Goal: Transaction & Acquisition: Book appointment/travel/reservation

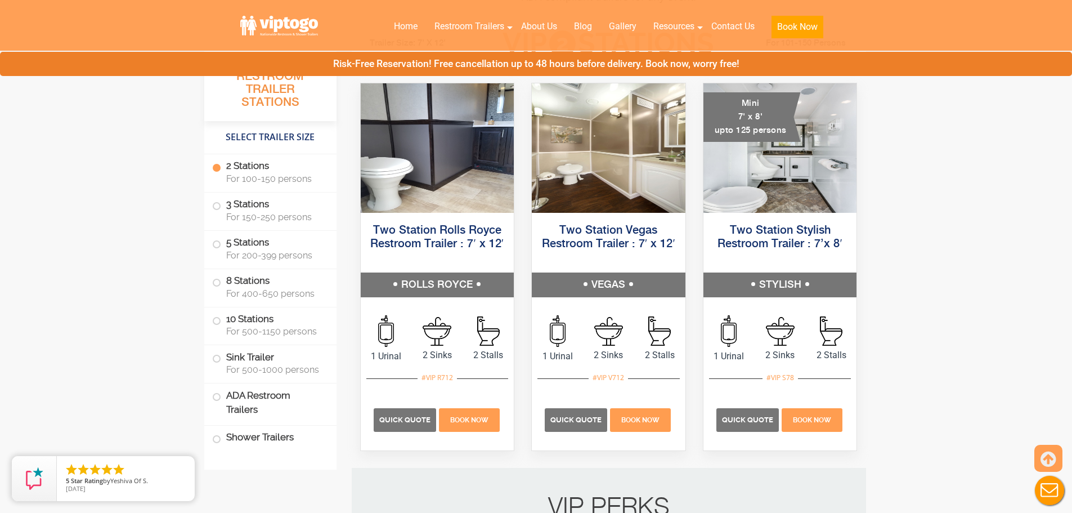
scroll to position [619, 0]
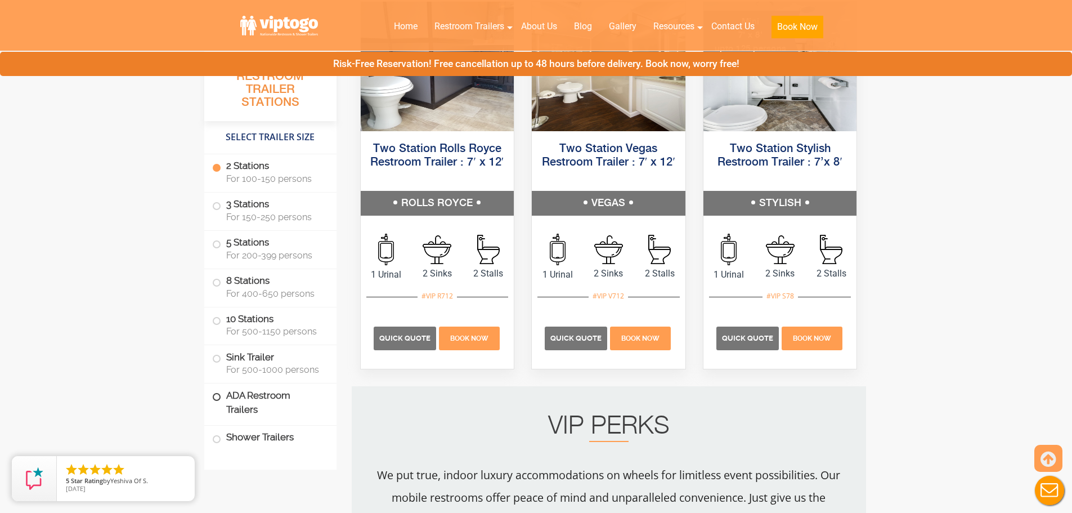
click at [257, 413] on label "ADA Restroom Trailers" at bounding box center [270, 402] width 116 height 38
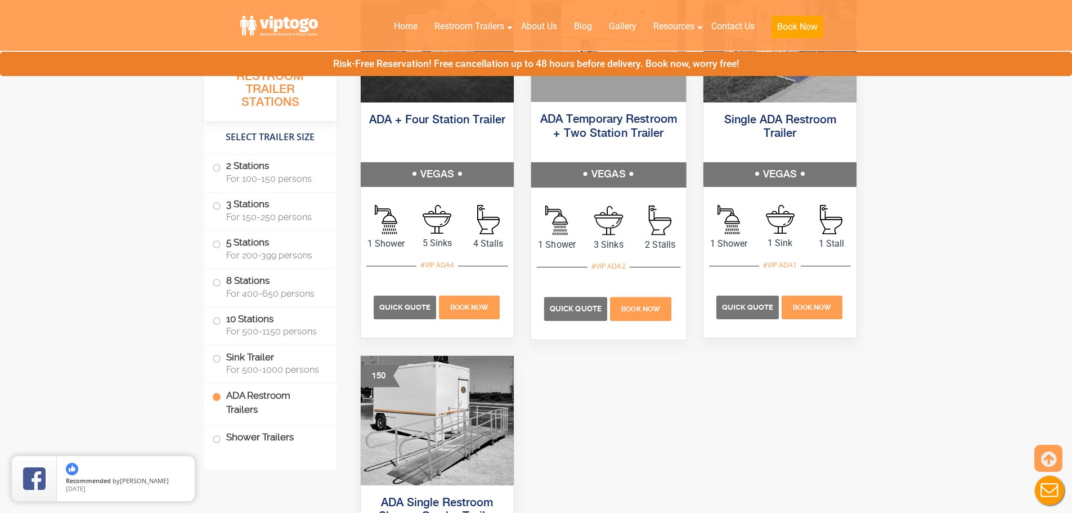
scroll to position [3618, 0]
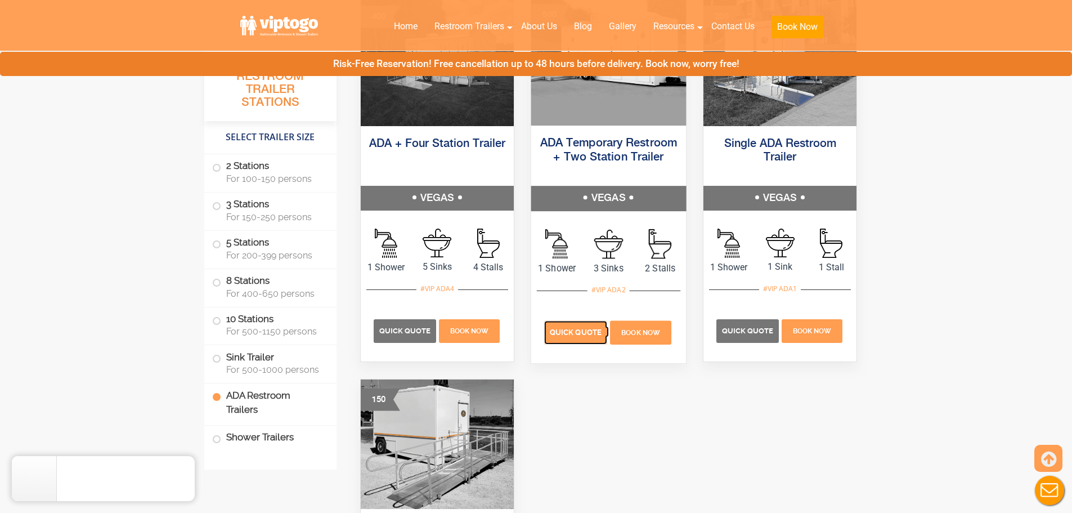
click at [577, 333] on span "Quick Quote" at bounding box center [576, 332] width 52 height 8
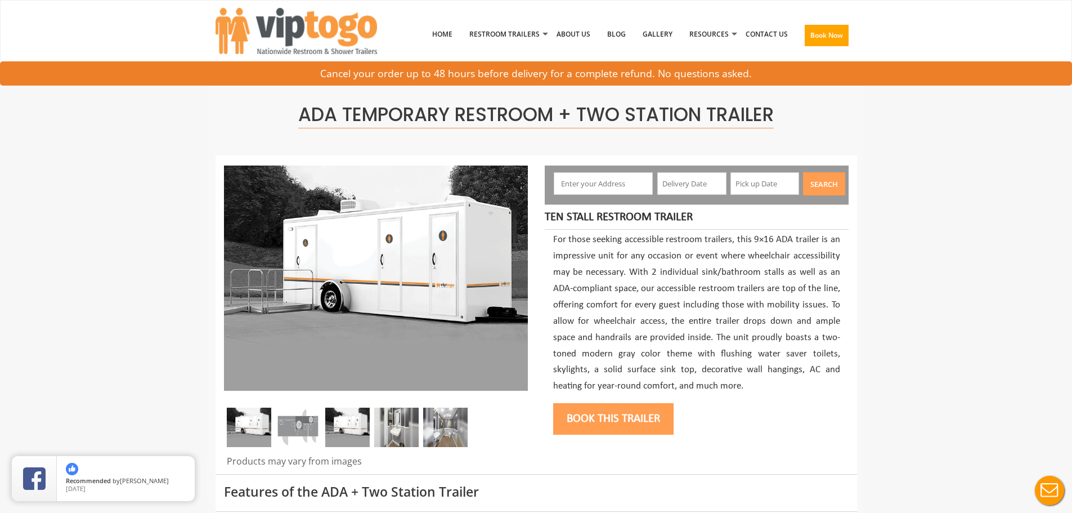
click at [597, 181] on input "text" at bounding box center [603, 183] width 99 height 23
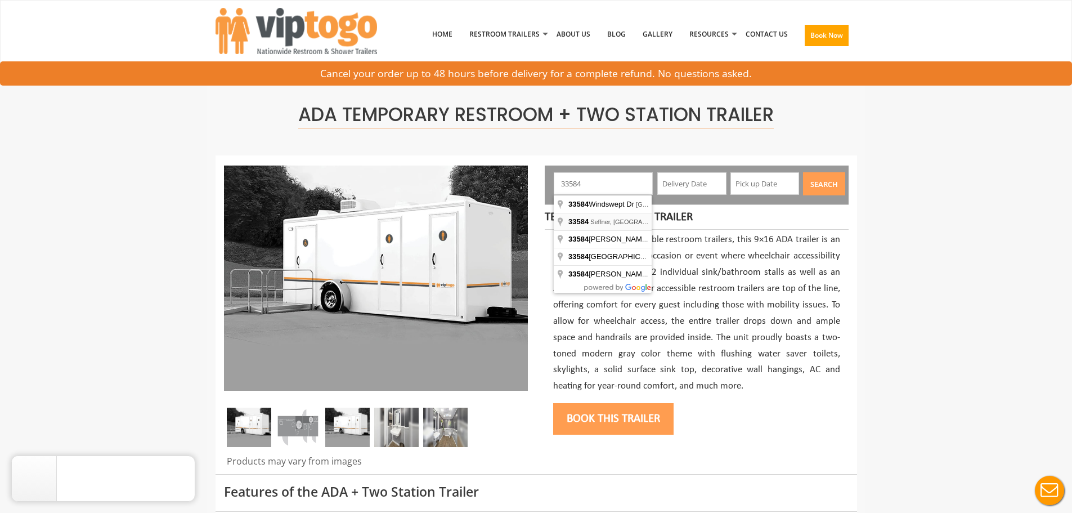
type input "Seffner, [GEOGRAPHIC_DATA] 33584, [GEOGRAPHIC_DATA]"
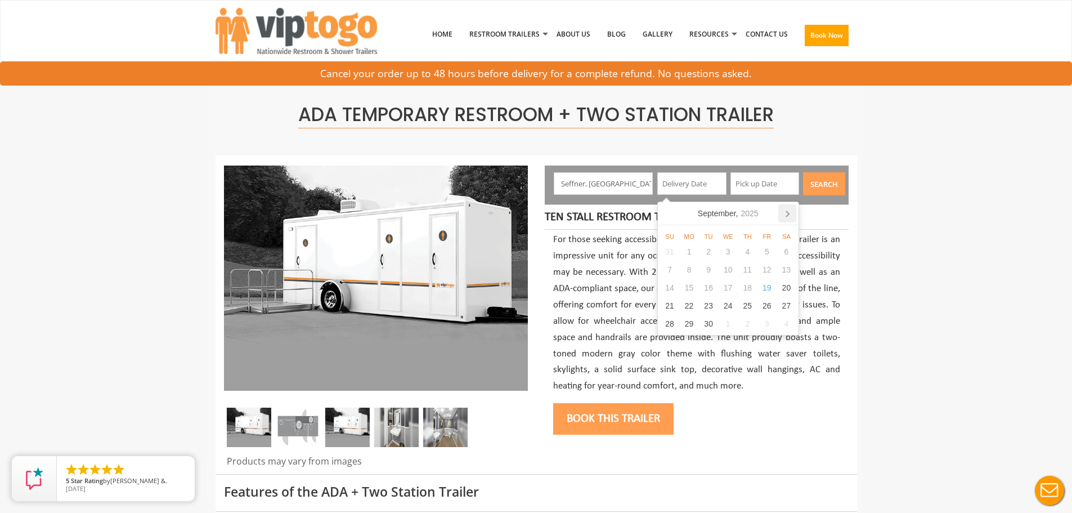
click at [787, 211] on icon at bounding box center [787, 213] width 18 height 18
click at [660, 209] on icon at bounding box center [669, 213] width 18 height 18
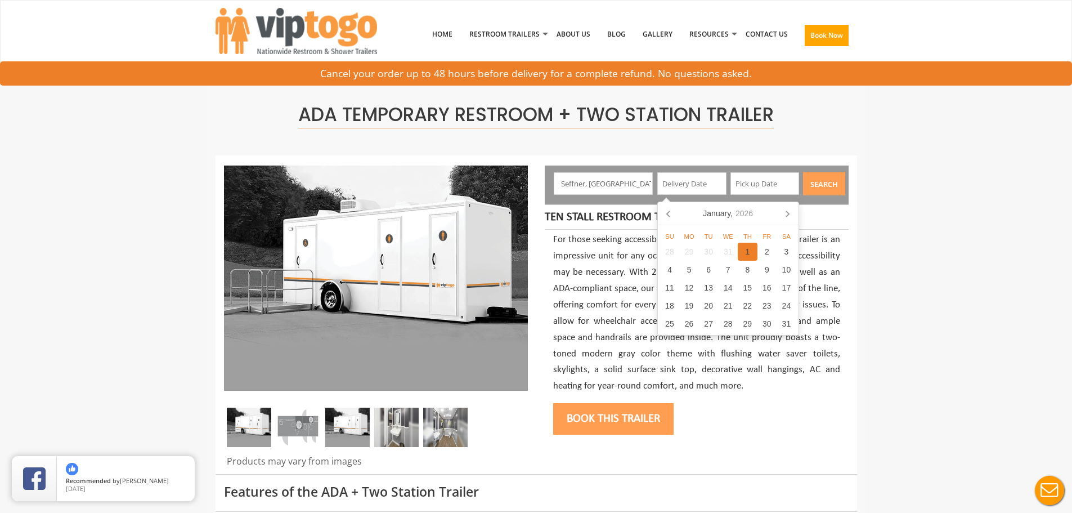
click at [749, 247] on div "1" at bounding box center [748, 252] width 20 height 18
type input "[DATE]"
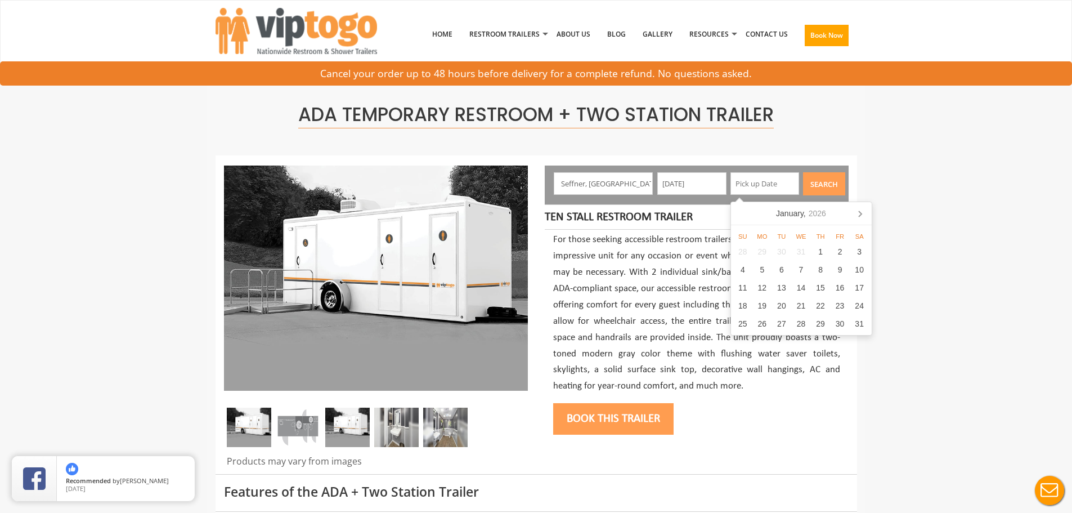
click at [788, 215] on div "[DATE]" at bounding box center [801, 213] width 59 height 18
click at [788, 215] on div "2026" at bounding box center [801, 213] width 26 height 18
click at [788, 215] on div "[DATE] - [DATE]" at bounding box center [801, 213] width 66 height 18
drag, startPoint x: 891, startPoint y: 204, endPoint x: 968, endPoint y: 202, distance: 77.1
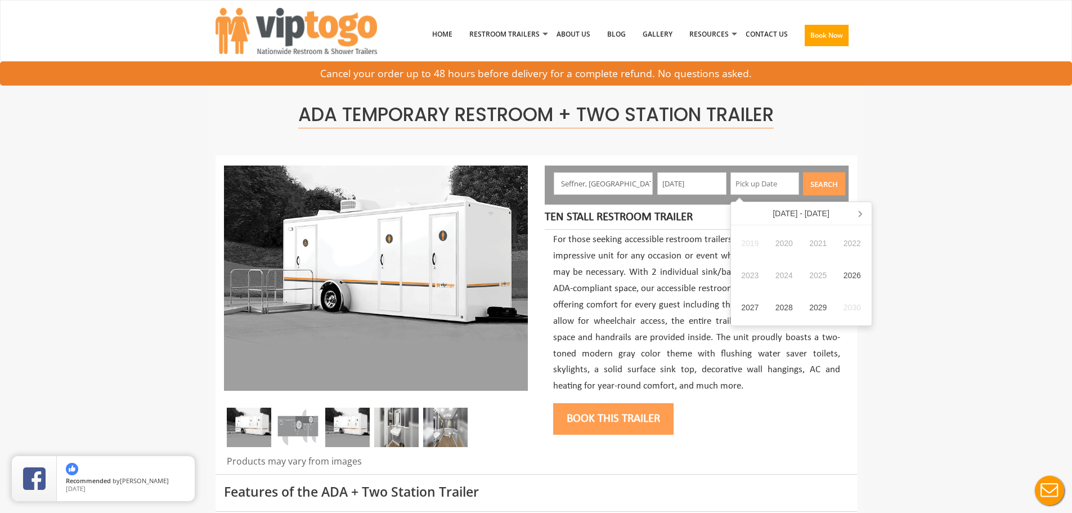
click at [754, 185] on input "text" at bounding box center [765, 183] width 69 height 23
click at [866, 210] on icon at bounding box center [860, 213] width 18 height 18
click at [738, 210] on icon at bounding box center [742, 213] width 18 height 18
click at [738, 210] on nav "[DATE] - [DATE]" at bounding box center [801, 213] width 141 height 23
click at [700, 182] on input "[DATE]" at bounding box center [691, 183] width 69 height 23
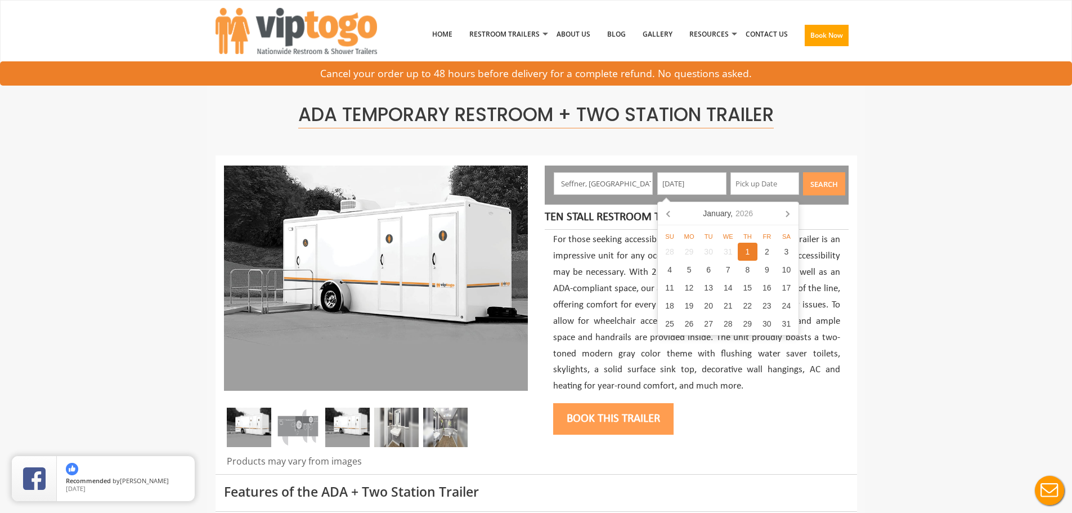
drag, startPoint x: 709, startPoint y: 182, endPoint x: 658, endPoint y: 182, distance: 50.7
click at [658, 182] on input "[DATE]" at bounding box center [691, 183] width 69 height 23
click at [667, 216] on icon at bounding box center [669, 213] width 18 height 18
click at [789, 210] on icon at bounding box center [787, 213] width 18 height 18
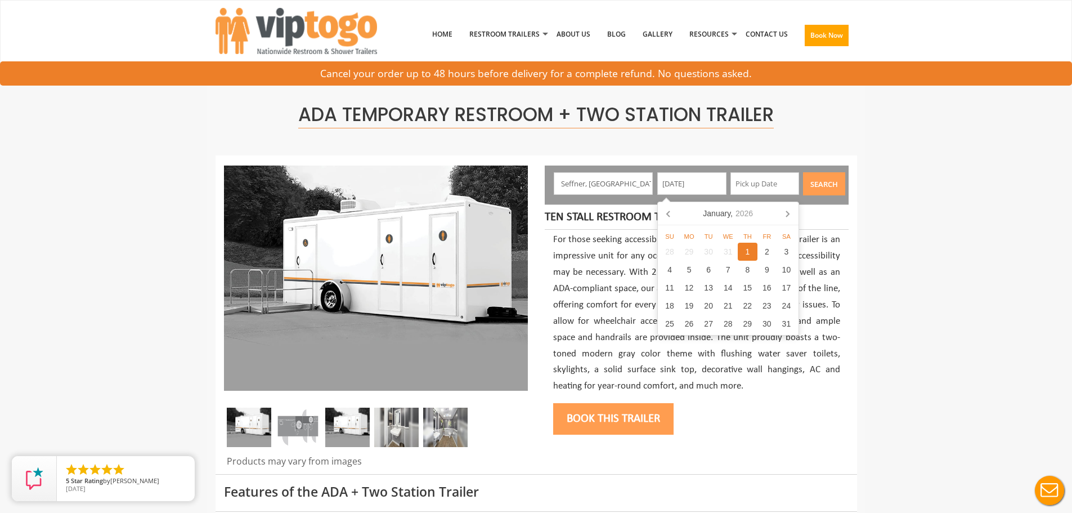
click at [750, 250] on div "1" at bounding box center [748, 252] width 20 height 18
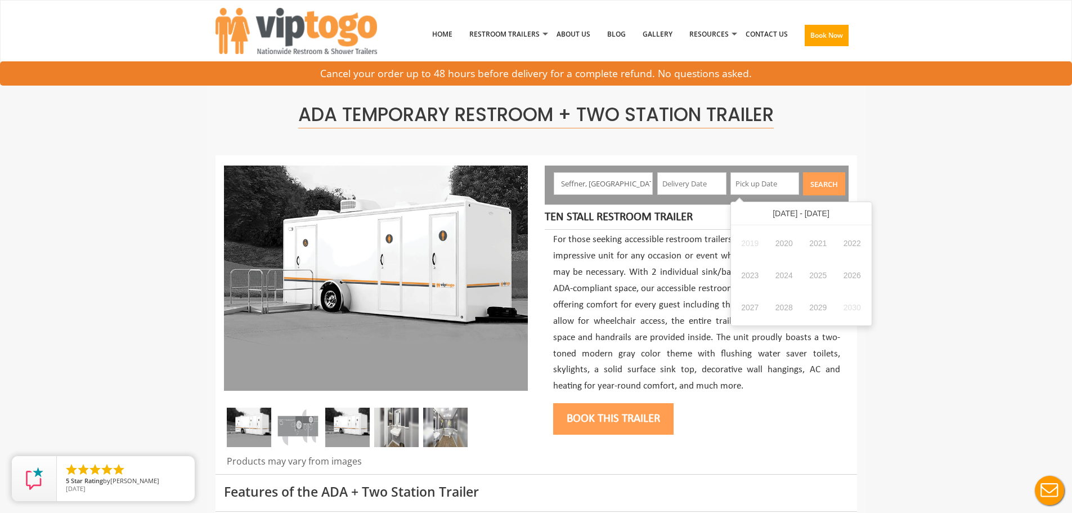
click at [697, 186] on input "text" at bounding box center [691, 183] width 69 height 23
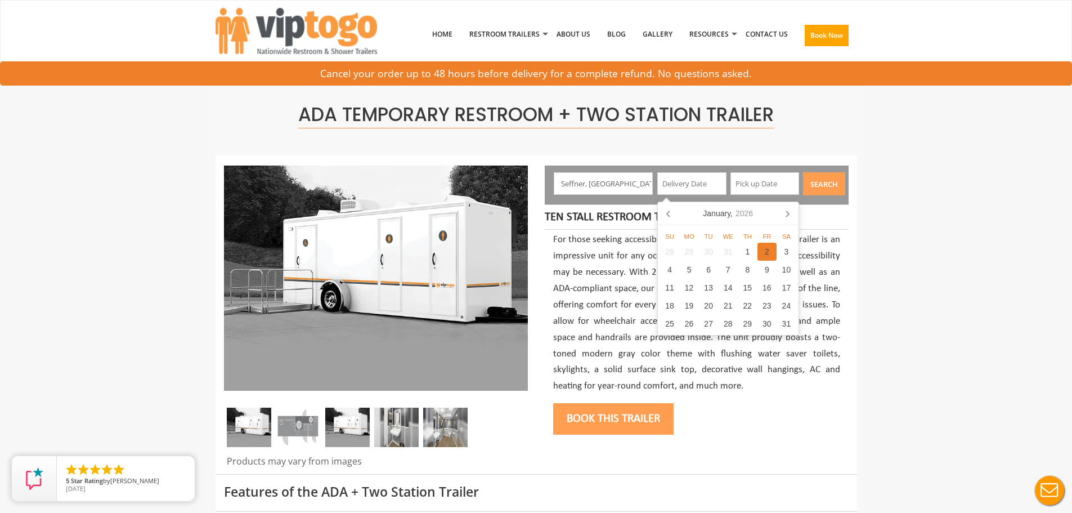
click at [765, 248] on div "2" at bounding box center [768, 252] width 20 height 18
type input "[DATE]"
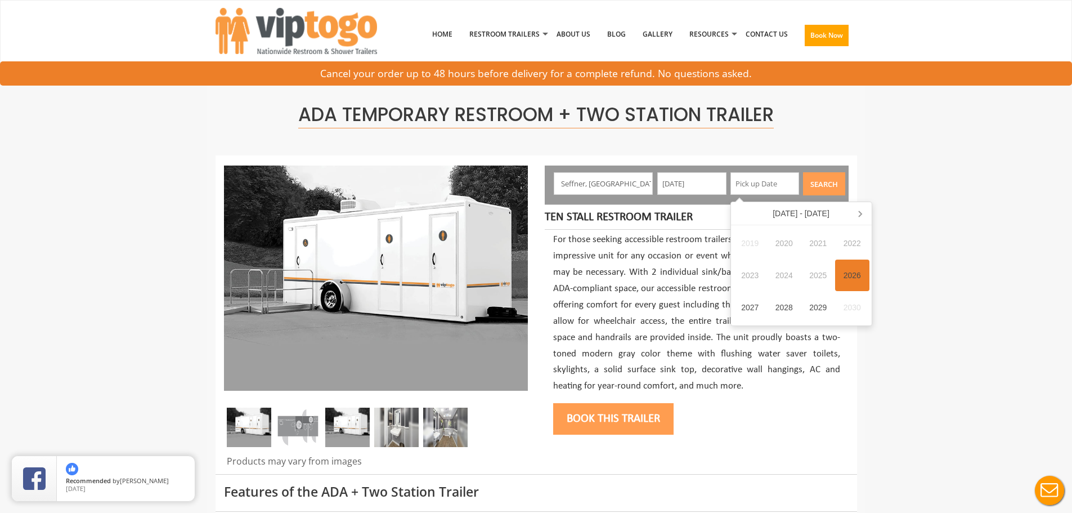
click at [868, 275] on div "2026" at bounding box center [852, 275] width 34 height 32
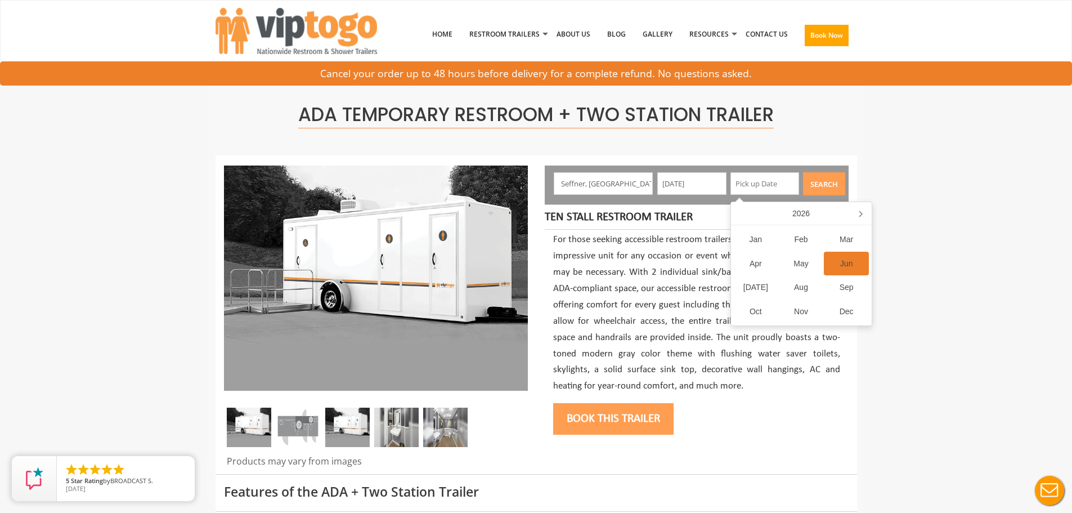
click at [841, 263] on div "Jun" at bounding box center [847, 264] width 46 height 24
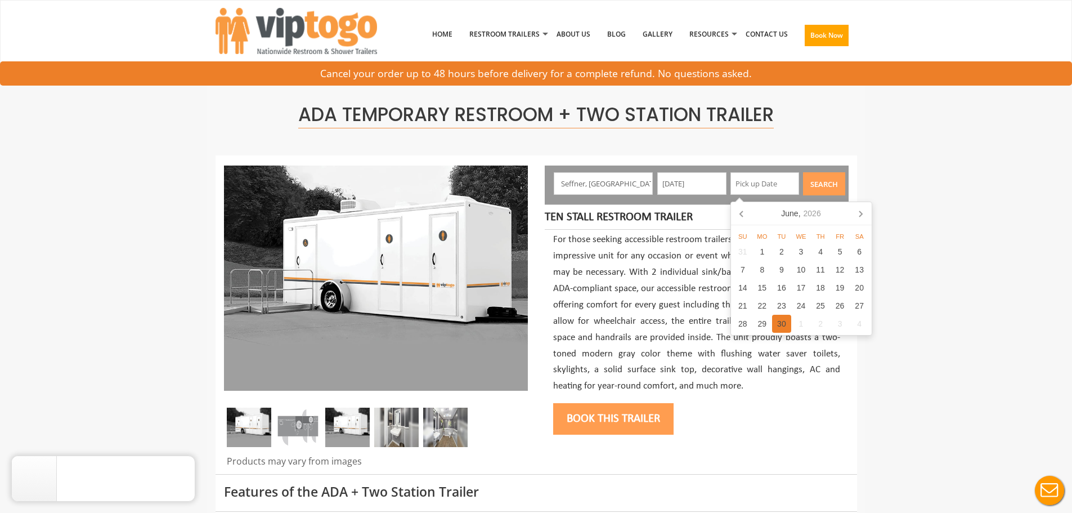
click at [774, 325] on div "30" at bounding box center [782, 324] width 20 height 18
type input "[DATE]"
click at [830, 191] on button "Search" at bounding box center [824, 183] width 42 height 23
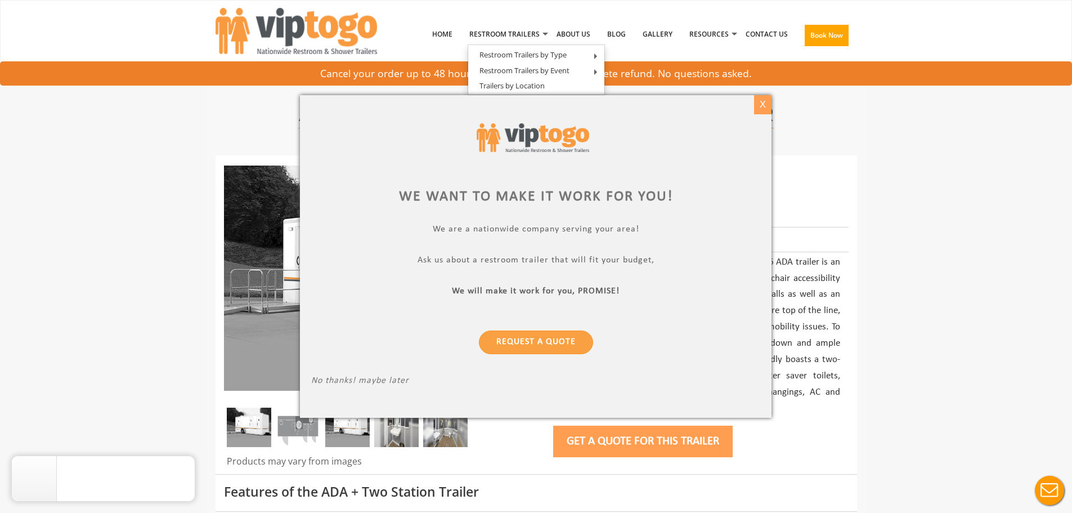
click at [760, 100] on div "X" at bounding box center [762, 104] width 17 height 19
